Goal: Navigation & Orientation: Go to known website

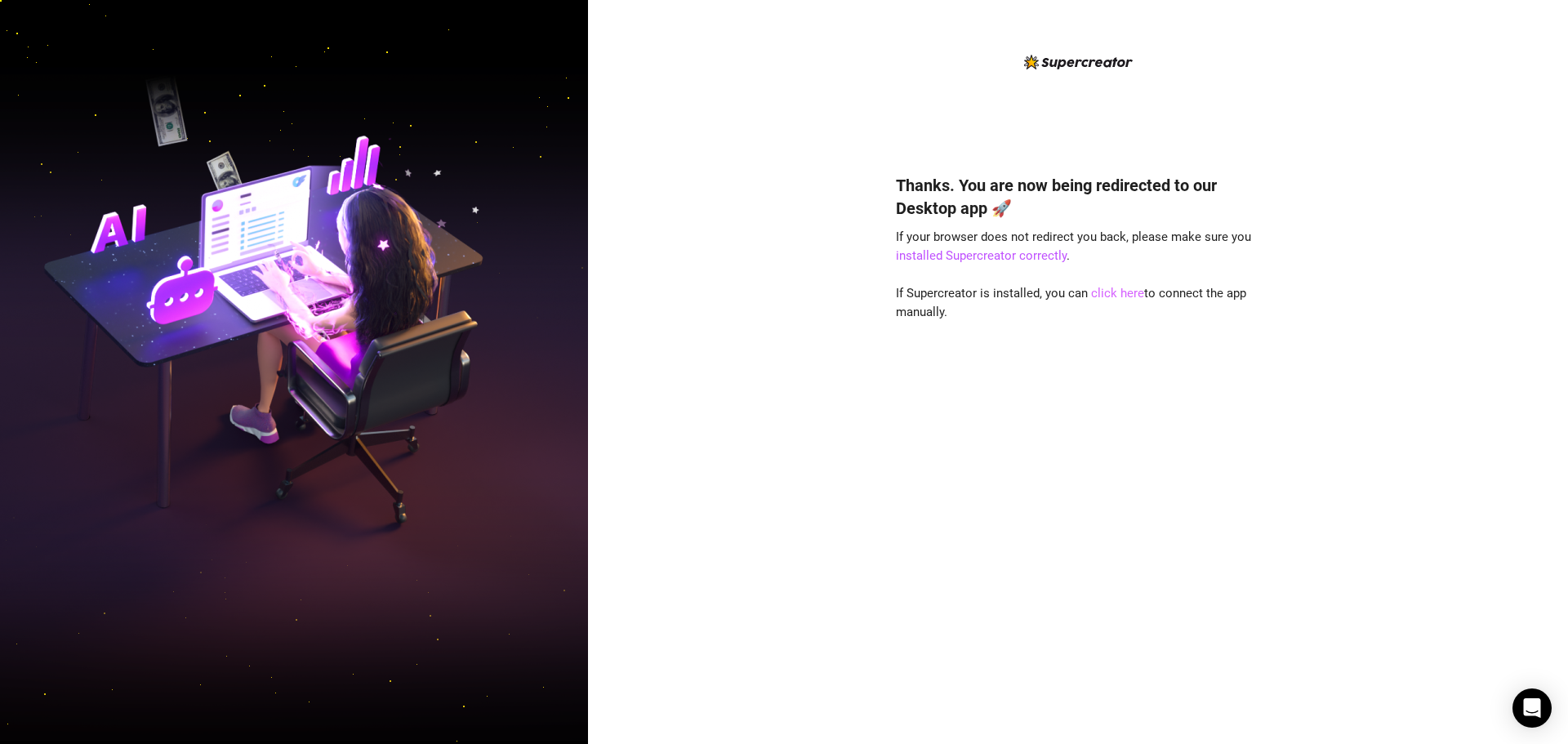
click at [1125, 298] on link "click here" at bounding box center [1117, 293] width 53 height 15
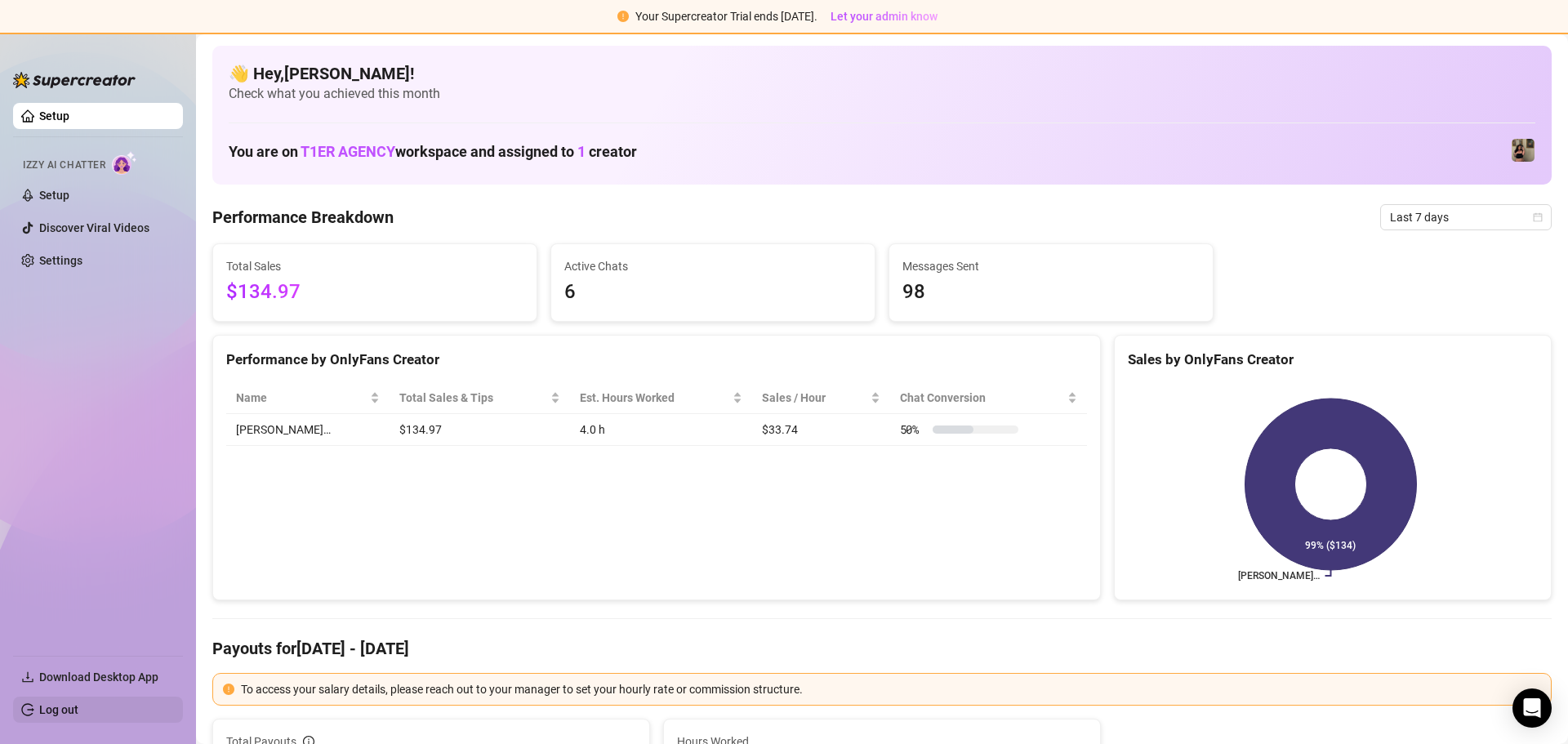
click at [78, 708] on link "Log out" at bounding box center [59, 709] width 39 height 13
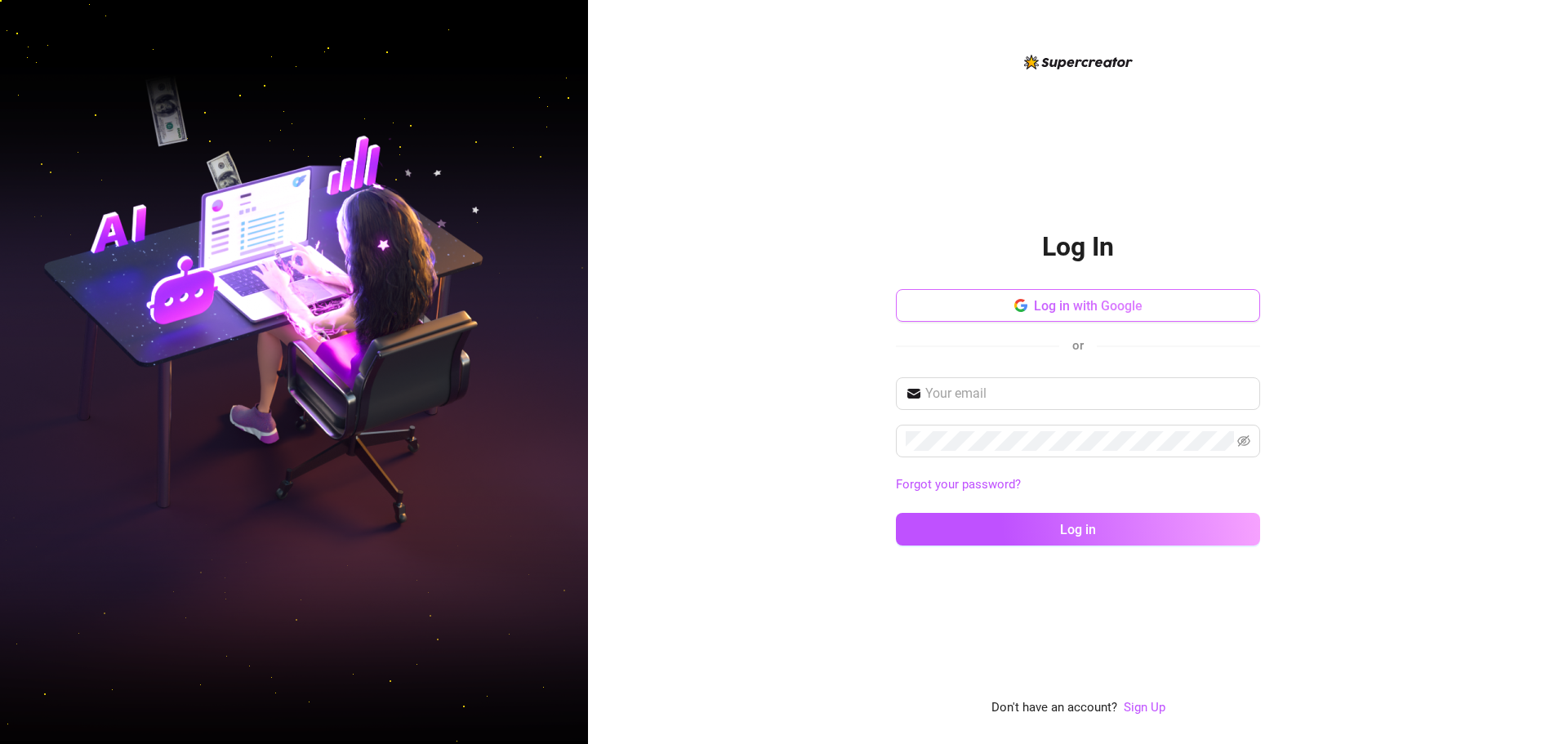
click at [1152, 309] on button "Log in with Google" at bounding box center [1078, 304] width 364 height 32
